Goal: Task Accomplishment & Management: Manage account settings

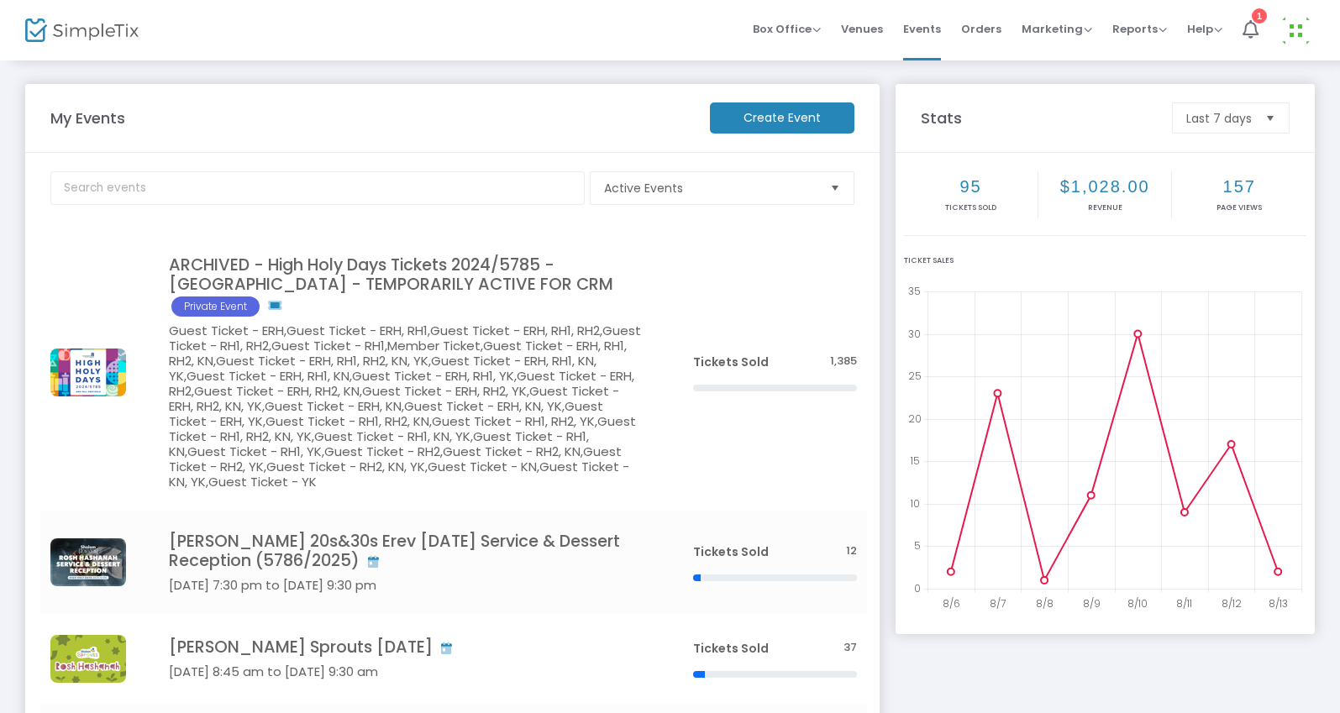
click at [1294, 29] on img at bounding box center [1295, 30] width 34 height 34
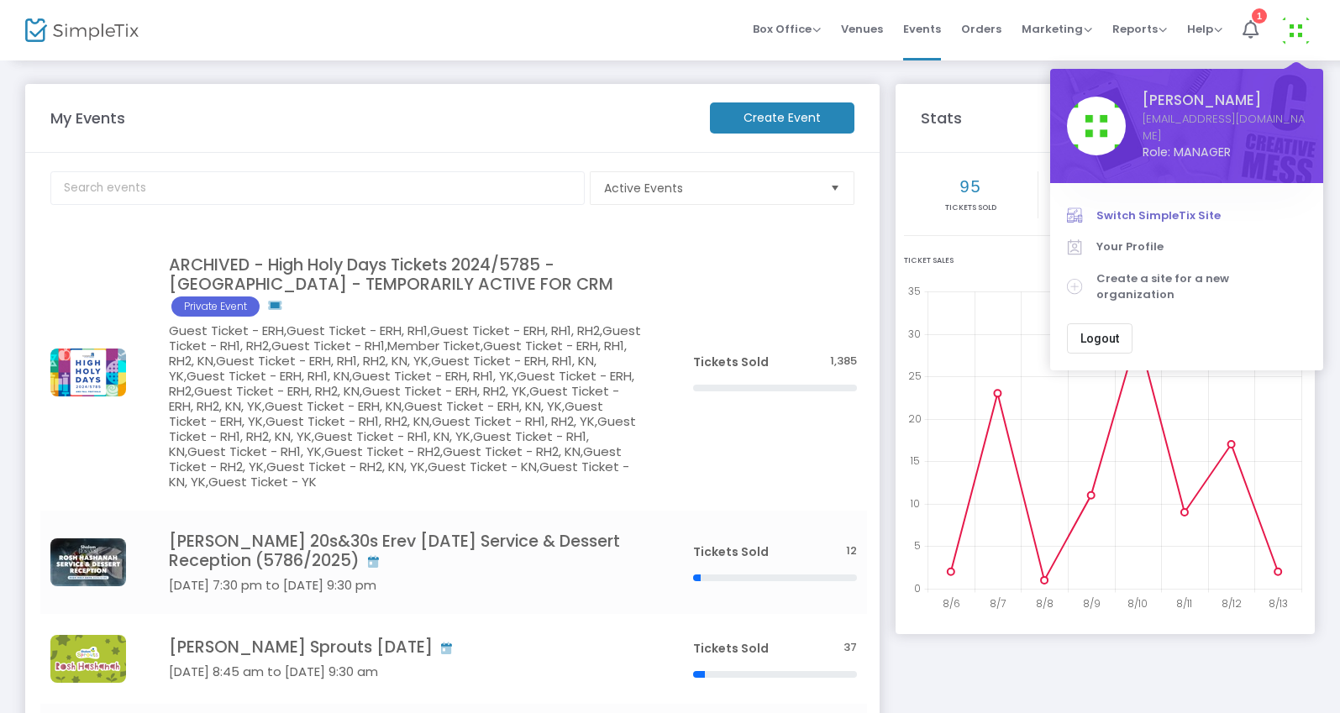
click at [1156, 200] on link "Switch SimpleTix Site" at bounding box center [1186, 216] width 239 height 32
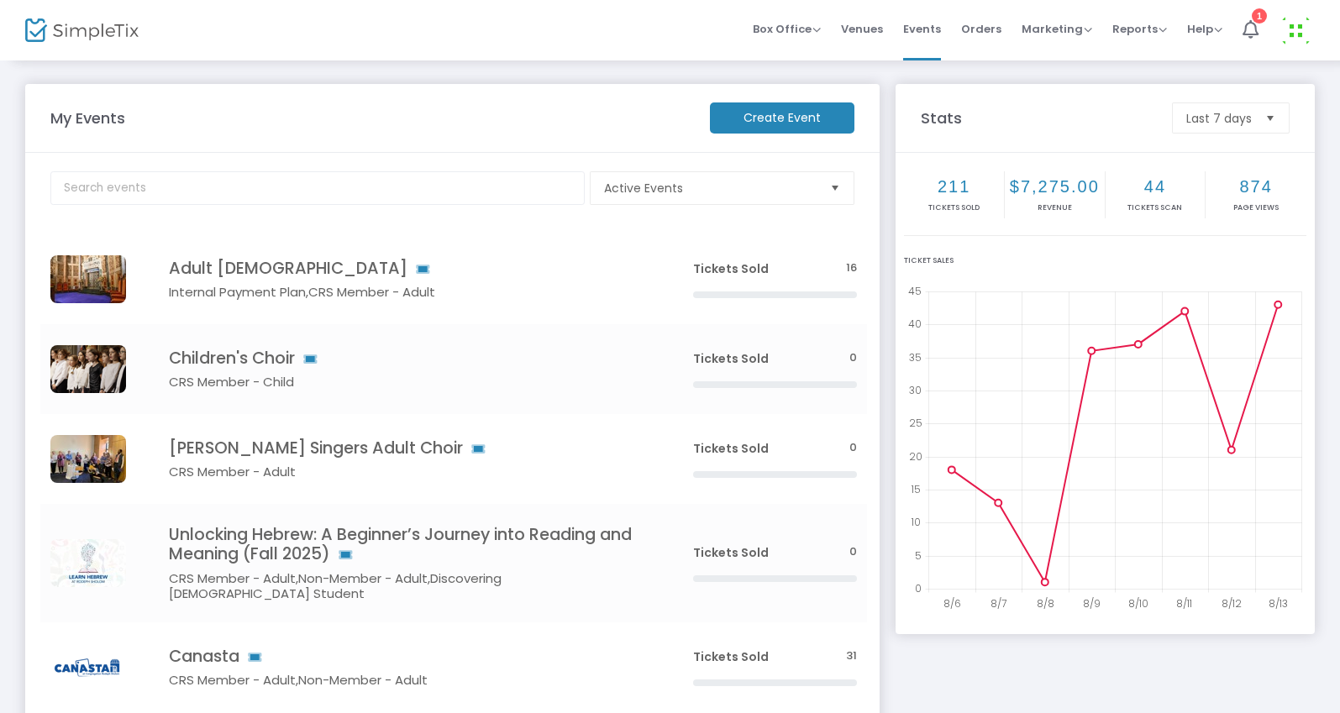
click at [210, 185] on body "Processing... please wait Box Office Sell Tickets Bookings Sell Season Pass Ven…" at bounding box center [670, 356] width 1340 height 713
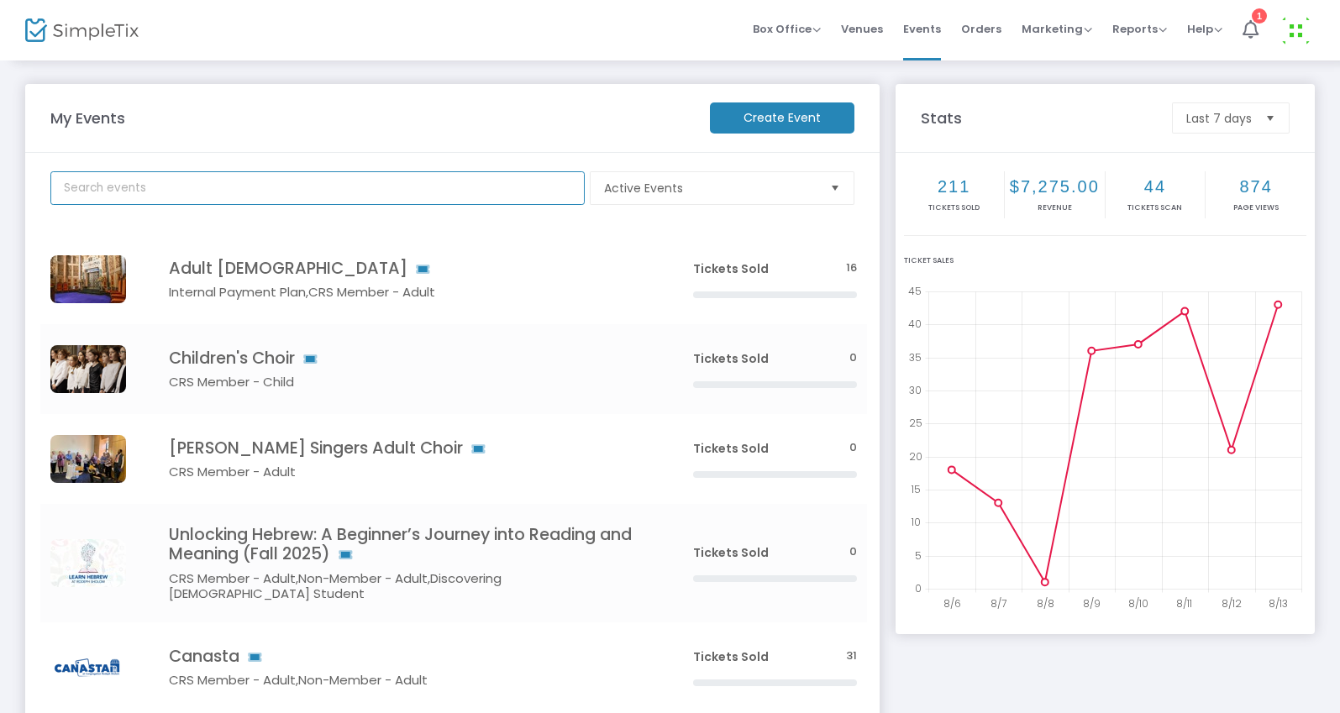
click at [210, 185] on input "text" at bounding box center [317, 188] width 534 height 34
type input "fall n"
